Goal: Transaction & Acquisition: Subscribe to service/newsletter

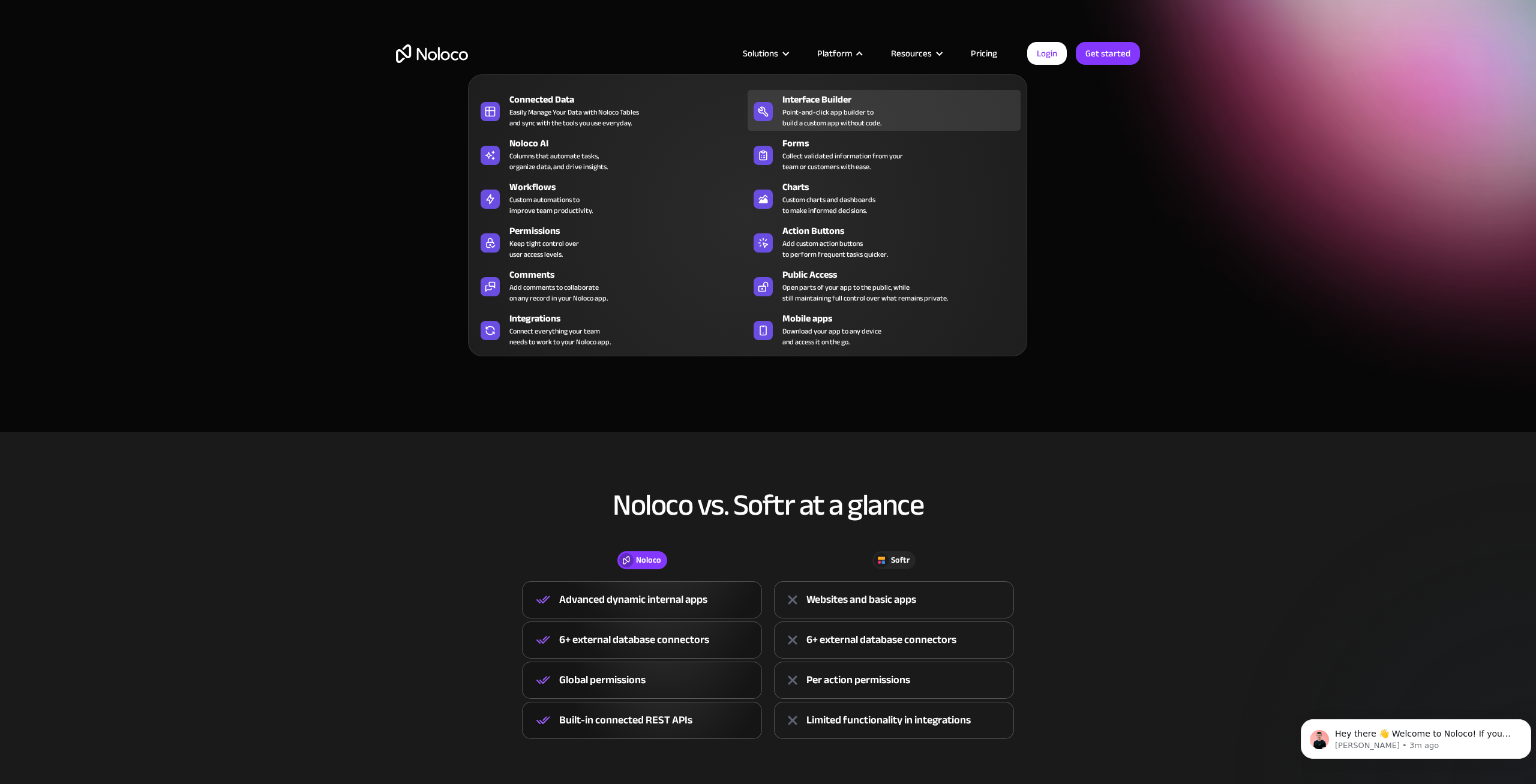
click at [960, 109] on div "Interface Builder Point-and-click app builder to build a custom app without cod…" at bounding box center [899, 110] width 232 height 36
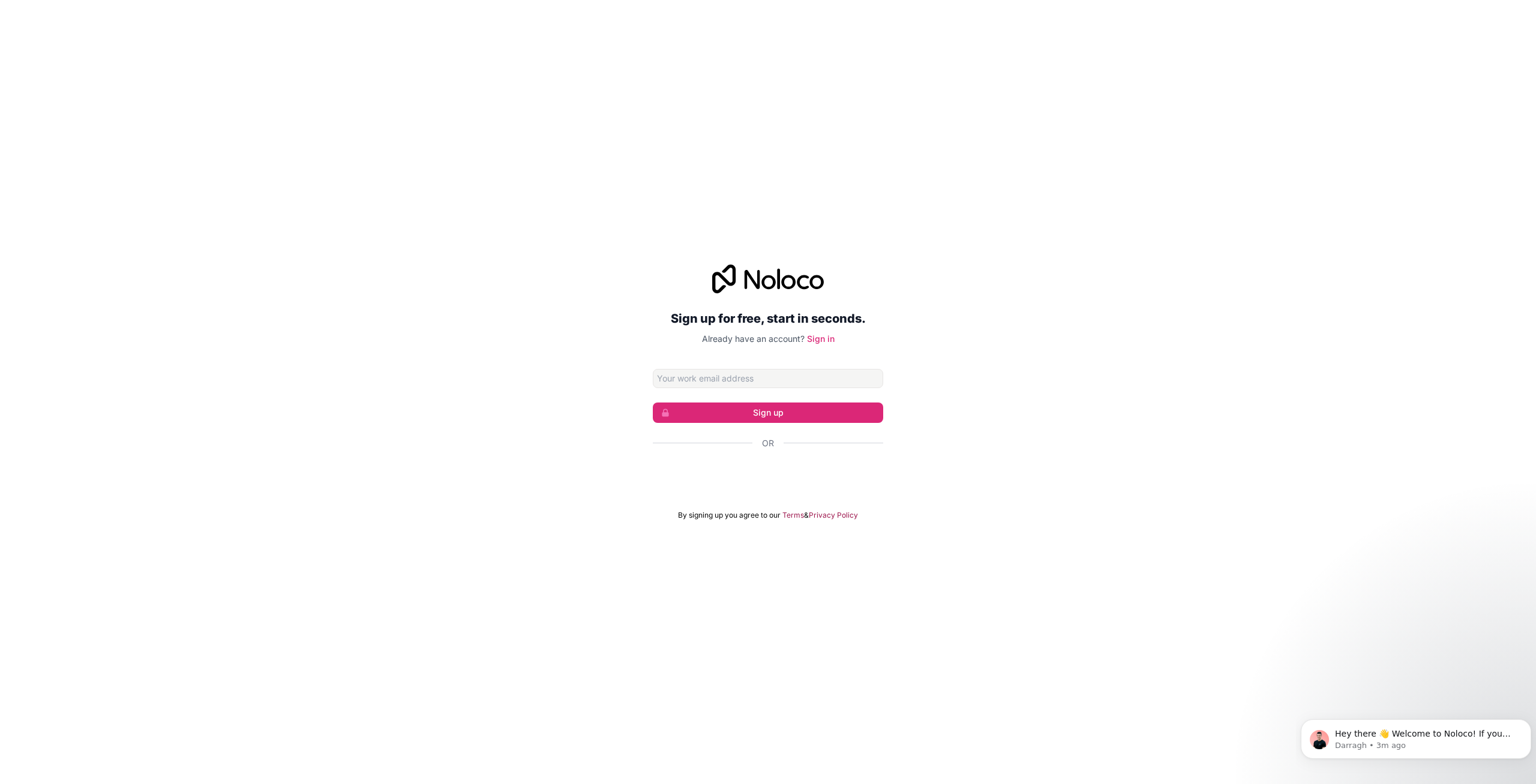
click at [571, 408] on div "Sign up for free, start in seconds. Already have an account? Sign in Sign up Or…" at bounding box center [768, 392] width 1536 height 290
click at [746, 375] on input "Email address" at bounding box center [768, 378] width 231 height 19
